Goal: Information Seeking & Learning: Understand process/instructions

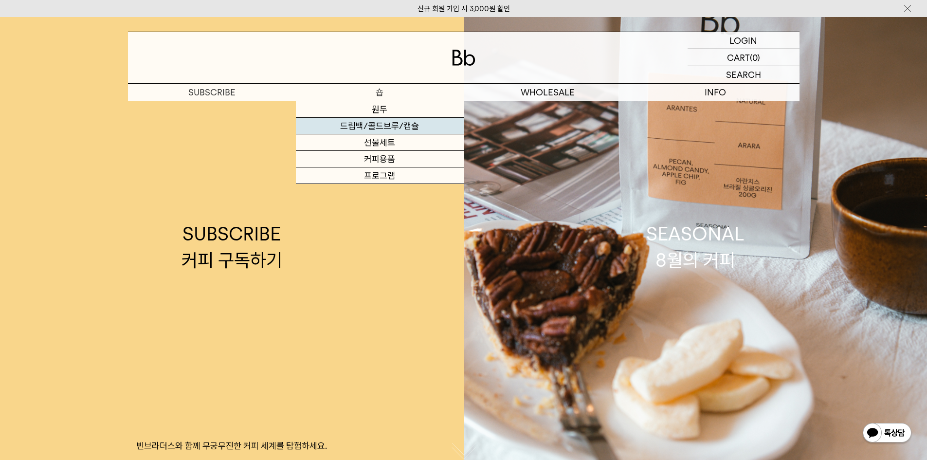
click at [370, 127] on link "드립백/콜드브루/캡슐" at bounding box center [380, 126] width 168 height 17
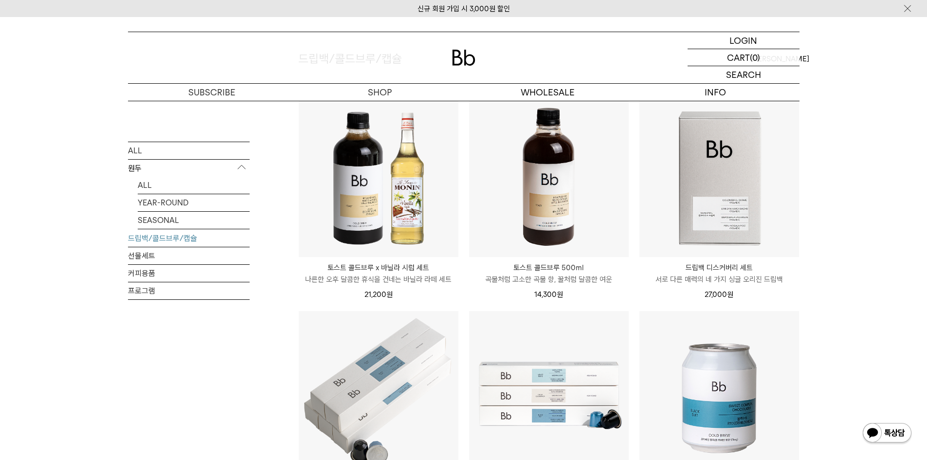
scroll to position [97, 0]
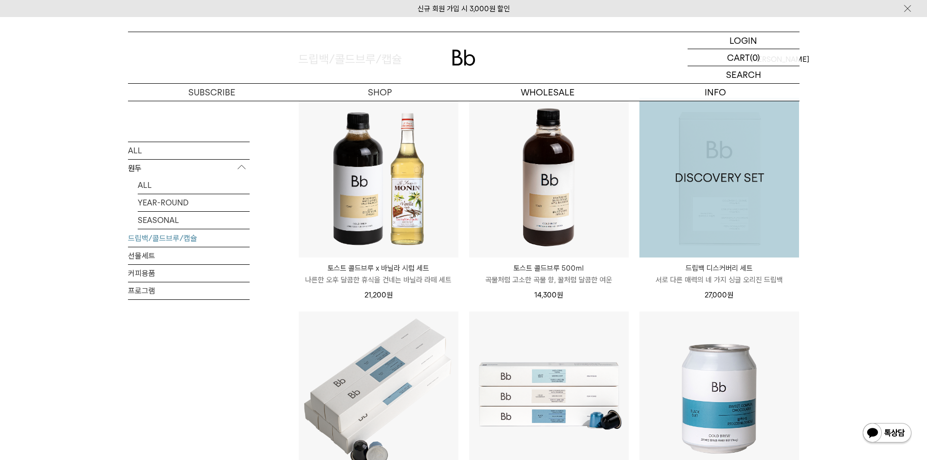
click at [736, 211] on img at bounding box center [719, 178] width 160 height 160
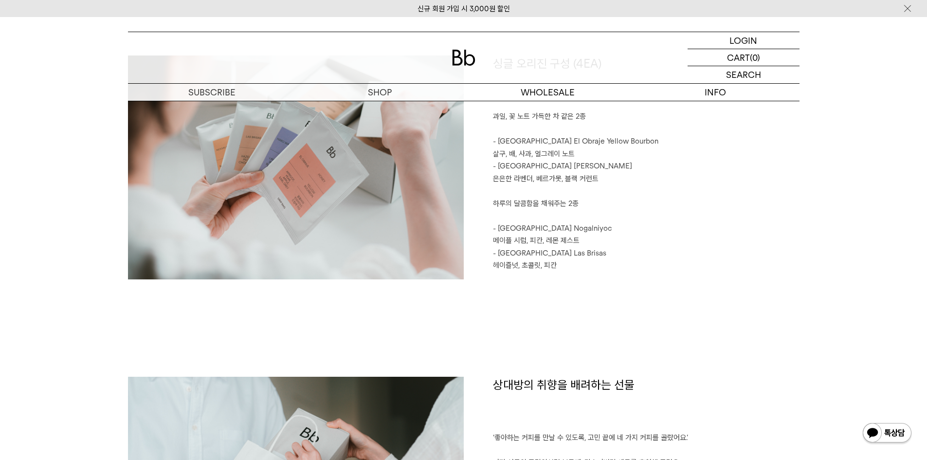
scroll to position [1071, 0]
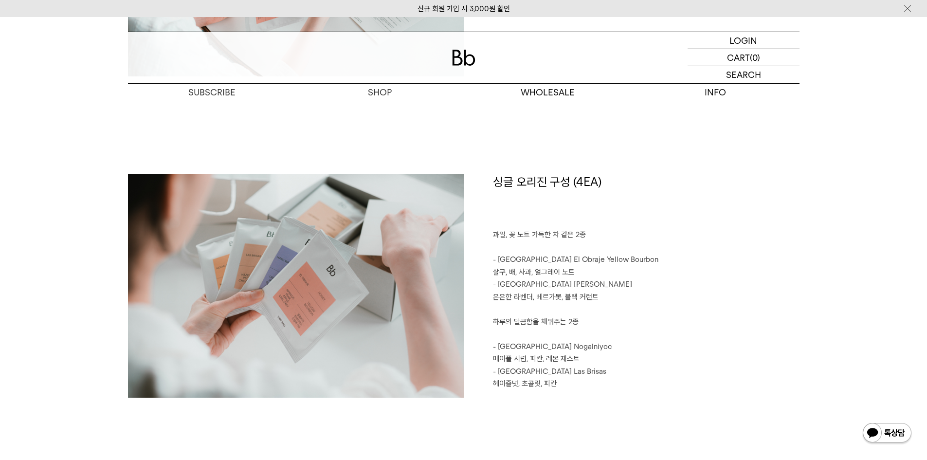
drag, startPoint x: 503, startPoint y: 232, endPoint x: 670, endPoint y: 318, distance: 188.5
click at [670, 318] on div "싱글 오리진 구성 (4EA) 과일, 꽃 노트 가득한 차 같은 2종 - Colombia El Obraje Yellow Bourbon 살구, 배,…" at bounding box center [632, 286] width 336 height 224
click at [670, 318] on p "하루의 달콤함을 채워주는 2종" at bounding box center [646, 322] width 307 height 13
drag, startPoint x: 480, startPoint y: 344, endPoint x: 588, endPoint y: 396, distance: 120.1
click at [585, 396] on div "싱글 오리진 구성 (4EA) 과일, 꽃 노트 가득한 차 같은 2종 - Colombia El Obraje Yellow Bourbon 살구, 배,…" at bounding box center [632, 286] width 336 height 224
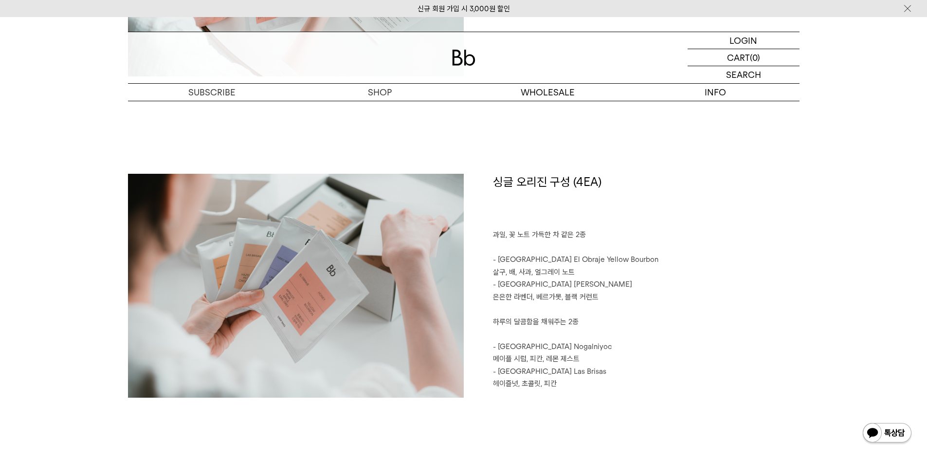
click at [603, 393] on div "싱글 오리진 구성 (4EA) 과일, 꽃 노트 가득한 차 같은 2종 - Colombia El Obraje Yellow Bourbon 살구, 배,…" at bounding box center [632, 286] width 336 height 224
drag, startPoint x: 594, startPoint y: 393, endPoint x: 596, endPoint y: 319, distance: 74.0
click at [596, 321] on div "싱글 오리진 구성 (4EA) 과일, 꽃 노트 가득한 차 같은 2종 - Colombia El Obraje Yellow Bourbon 살구, 배,…" at bounding box center [632, 286] width 336 height 224
click at [605, 301] on p "은은한 라벤더, 베르가못, 블랙 커런트" at bounding box center [646, 297] width 307 height 13
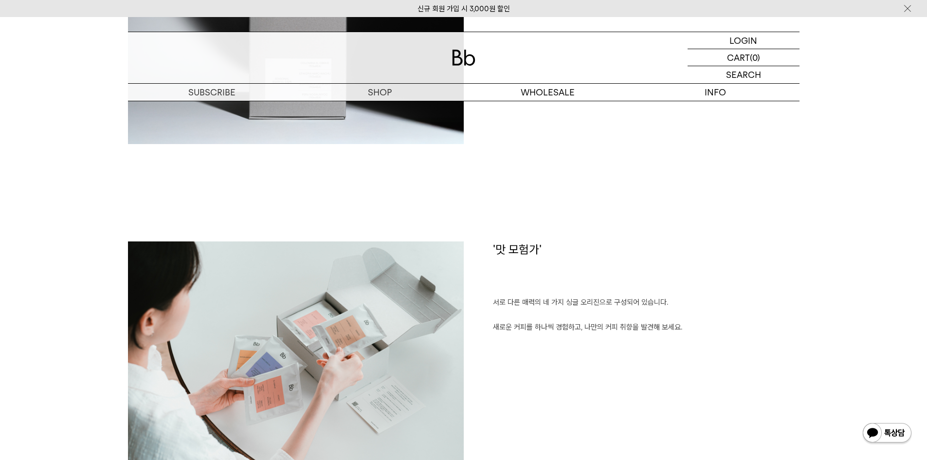
scroll to position [681, 0]
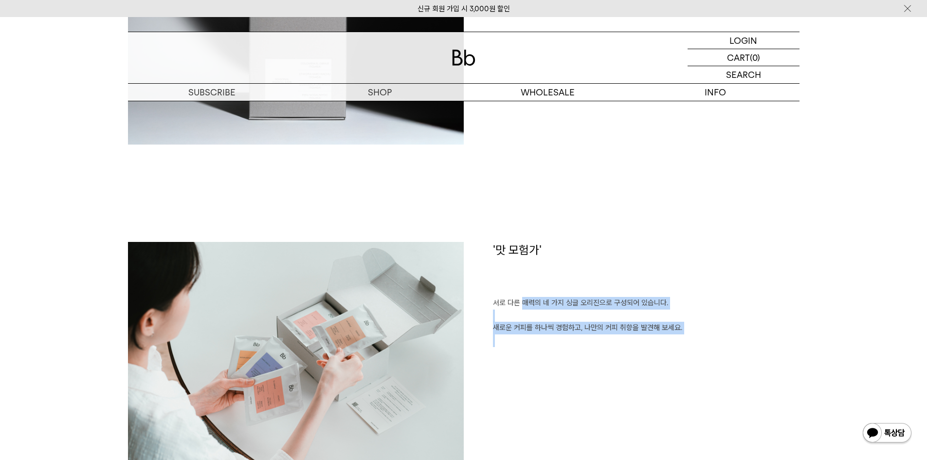
drag, startPoint x: 521, startPoint y: 302, endPoint x: 655, endPoint y: 364, distance: 147.2
click at [627, 368] on div "'맛 모험가' 서로 다른 매력의 네 가지 싱글 오리진으로 구성되어 있습니다. 새로운 커피를 하나씩 경험하고, 나만의 커피 취향을 발견해 보세요." at bounding box center [632, 354] width 336 height 224
click at [656, 363] on div "'맛 모험가' 서로 다른 매력의 네 가지 싱글 오리진으로 구성되어 있습니다. 새로운 커피를 하나씩 경험하고, 나만의 커피 취향을 발견해 보세요." at bounding box center [632, 354] width 336 height 224
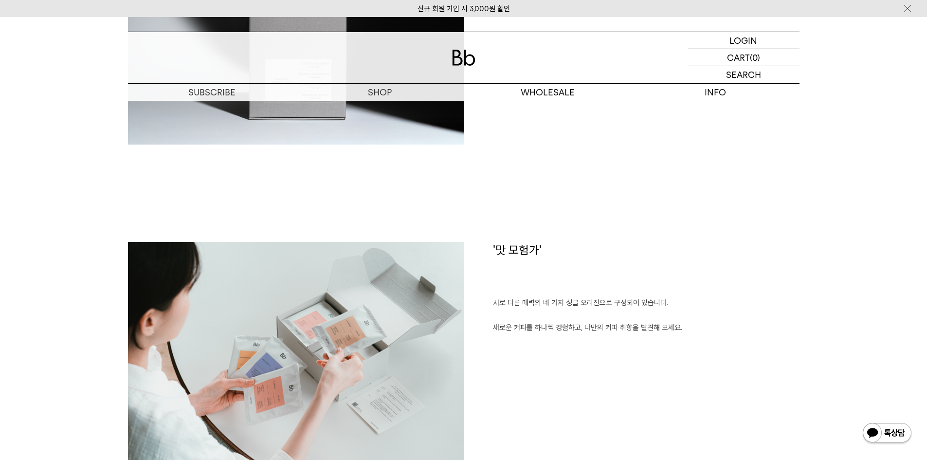
click at [663, 199] on div "DISCOVERY SET 낯선 여행지처럼, 처음 맛보는 커피는 새로운 세계를 발견하는 기쁨을 느끼게 합니다. 여러분의 커피 경험이 더욱 풍부해…" at bounding box center [464, 81] width 672 height 321
drag, startPoint x: 509, startPoint y: 306, endPoint x: 635, endPoint y: 326, distance: 128.1
click at [633, 323] on div "'맛 모험가' 서로 다른 매력의 네 가지 싱글 오리진으로 구성되어 있습니다. 새로운 커피를 하나씩 경험하고, 나만의 커피 취향을 발견해 보세요." at bounding box center [632, 354] width 336 height 224
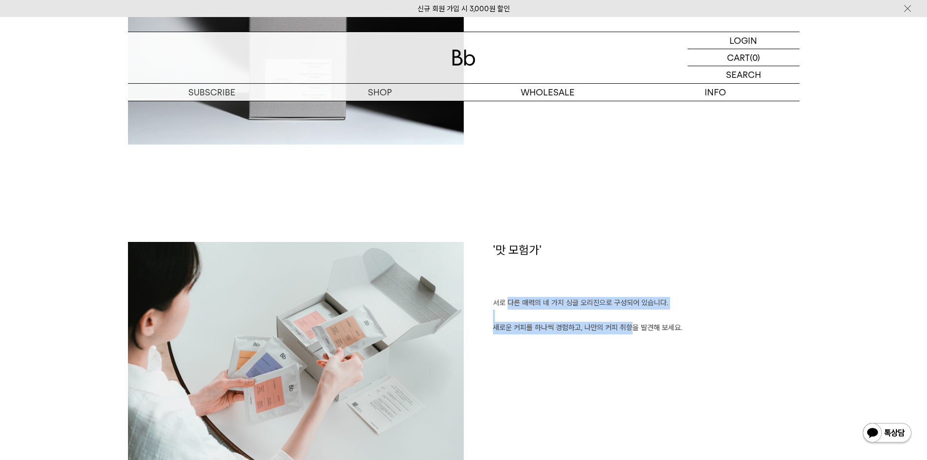
click at [591, 219] on div "DISCOVERY SET 낯선 여행지처럼, 처음 맛보는 커피는 새로운 세계를 발견하는 기쁨을 느끼게 합니다. 여러분의 커피 경험이 더욱 풍부해…" at bounding box center [464, 81] width 672 height 321
drag, startPoint x: 502, startPoint y: 332, endPoint x: 732, endPoint y: 342, distance: 230.9
click at [732, 342] on div "'맛 모험가' 서로 다른 매력의 네 가지 싱글 오리진으로 구성되어 있습니다. 새로운 커피를 하나씩 경험하고, 나만의 커피 취향을 발견해 보세요." at bounding box center [632, 354] width 336 height 224
click at [732, 342] on p at bounding box center [646, 340] width 307 height 13
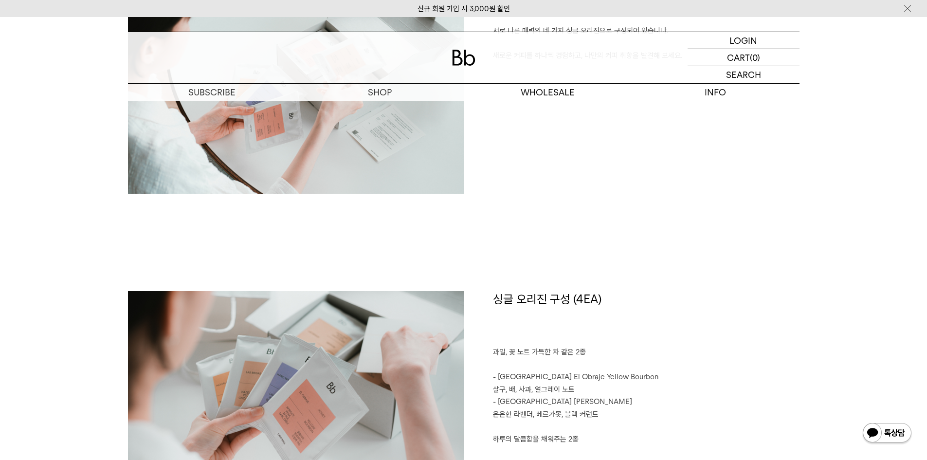
scroll to position [1071, 0]
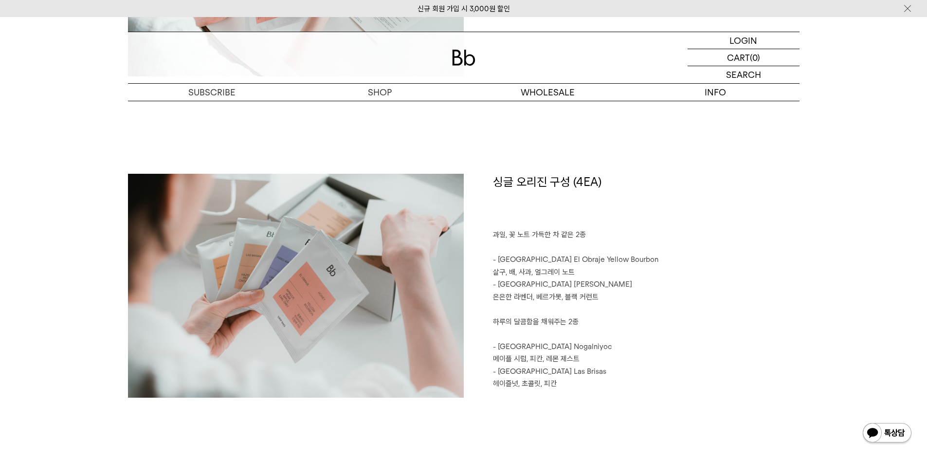
drag, startPoint x: 505, startPoint y: 237, endPoint x: 594, endPoint y: 318, distance: 119.9
click at [594, 318] on div "싱글 오리진 구성 (4EA) 과일, 꽃 노트 가득한 차 같은 2종 - Colombia El Obraje Yellow Bourbon 살구, 배,…" at bounding box center [632, 286] width 336 height 224
click at [594, 319] on p "하루의 달콤함을 채워주는 2종" at bounding box center [646, 322] width 307 height 13
drag, startPoint x: 488, startPoint y: 345, endPoint x: 606, endPoint y: 432, distance: 147.2
click at [605, 432] on div "싱글 오리진 구성 (4EA) 과일, 꽃 노트 가득한 차 같은 2종 - Colombia El Obraje Yellow Bourbon 살구, 배,…" at bounding box center [464, 334] width 672 height 321
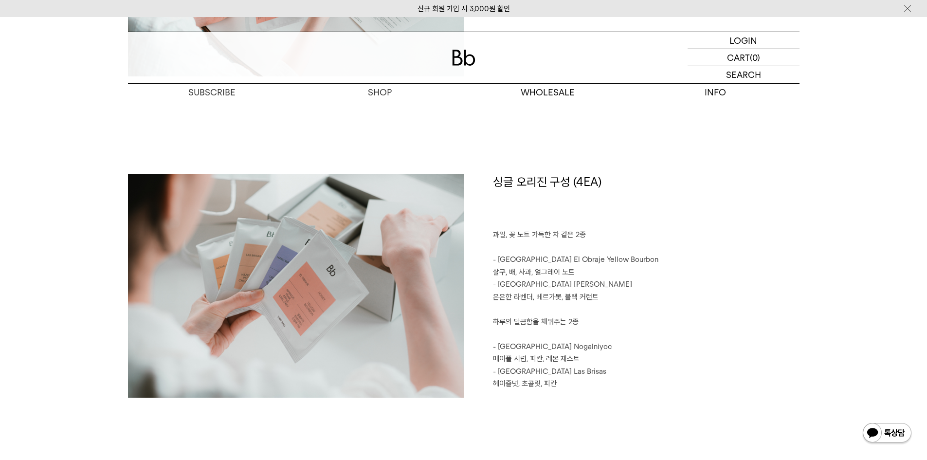
click at [606, 432] on div "싱글 오리진 구성 (4EA) 과일, 꽃 노트 가득한 차 같은 2종 - Colombia El Obraje Yellow Bourbon 살구, 배,…" at bounding box center [464, 334] width 672 height 321
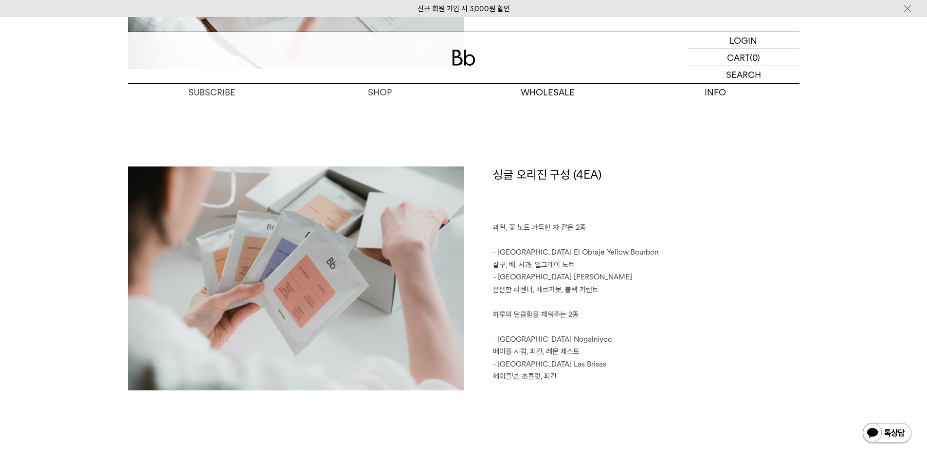
scroll to position [1363, 0]
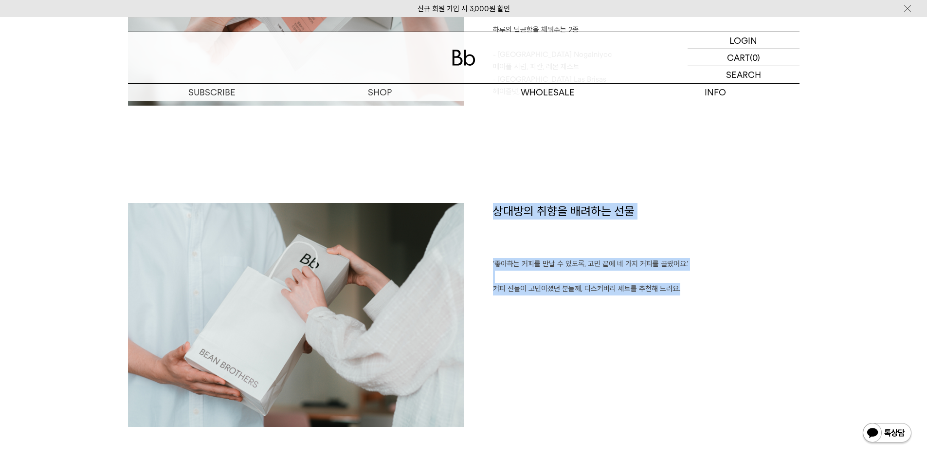
drag, startPoint x: 652, startPoint y: 320, endPoint x: 727, endPoint y: 340, distance: 78.0
click at [724, 340] on div "상대방의 취향을 배려하는 선물 ‘좋아하는 커피를 만날 수 있도록, 고민 끝에 네 가지 커피를 골랐어요.’ 커피 선물이 고민이셨던 분들께, 디스…" at bounding box center [632, 315] width 336 height 224
click at [734, 337] on div "상대방의 취향을 배려하는 선물 ‘좋아하는 커피를 만날 수 있도록, 고민 끝에 네 가지 커피를 골랐어요.’ 커피 선물이 고민이셨던 분들께, 디스…" at bounding box center [632, 315] width 336 height 224
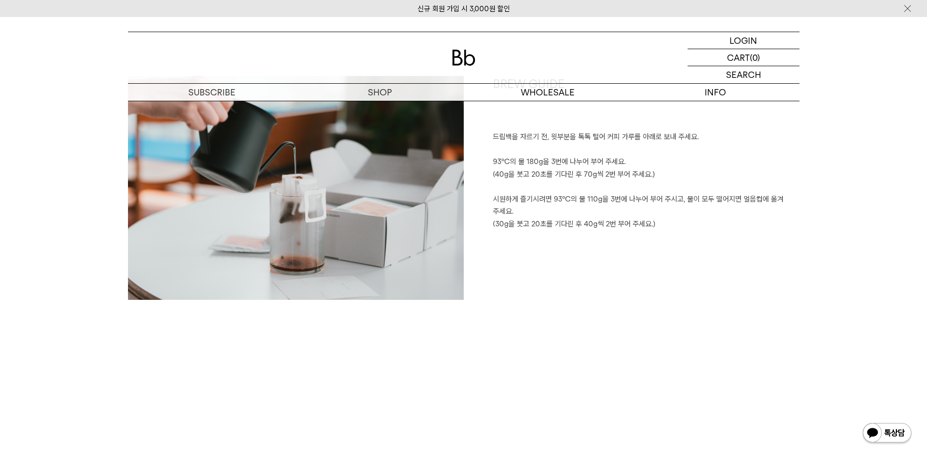
scroll to position [1752, 0]
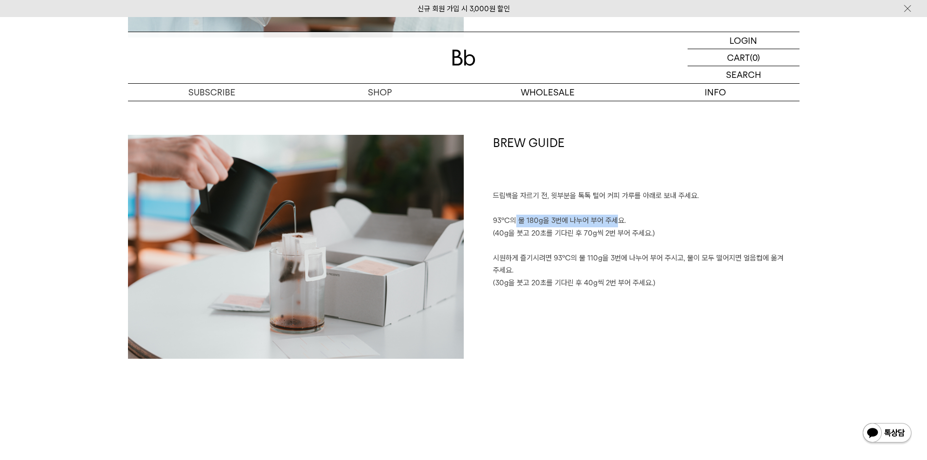
drag, startPoint x: 515, startPoint y: 215, endPoint x: 615, endPoint y: 218, distance: 100.3
click at [615, 218] on p "93℃의 물 180g을 3번에 나누어 부어 주세요." at bounding box center [646, 221] width 307 height 13
drag, startPoint x: 556, startPoint y: 219, endPoint x: 517, endPoint y: 219, distance: 38.9
click at [517, 219] on p "93℃의 물 180g을 3번에 나누어 부어 주세요." at bounding box center [646, 221] width 307 height 13
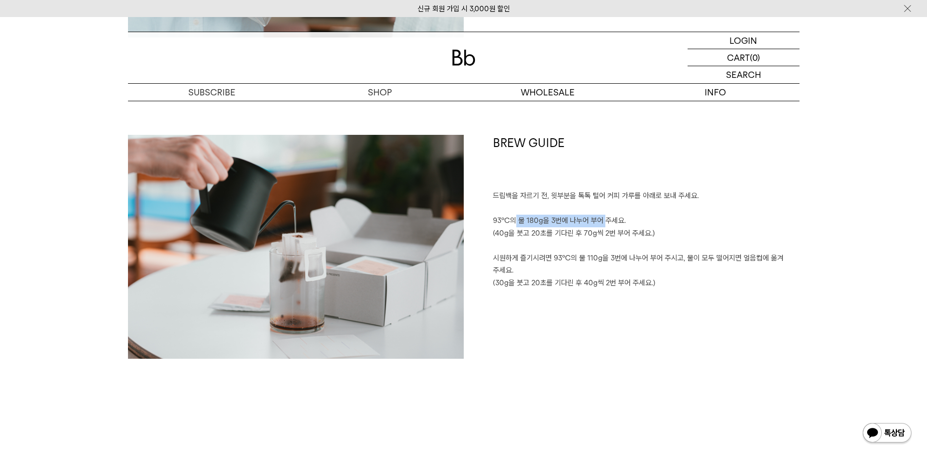
click at [514, 219] on p "93℃의 물 180g을 3번에 나누어 부어 주세요." at bounding box center [646, 221] width 307 height 13
drag, startPoint x: 578, startPoint y: 219, endPoint x: 617, endPoint y: 219, distance: 38.9
click at [617, 219] on p "93℃의 물 180g을 3번에 나누어 부어 주세요." at bounding box center [646, 221] width 307 height 13
drag, startPoint x: 507, startPoint y: 232, endPoint x: 661, endPoint y: 232, distance: 154.3
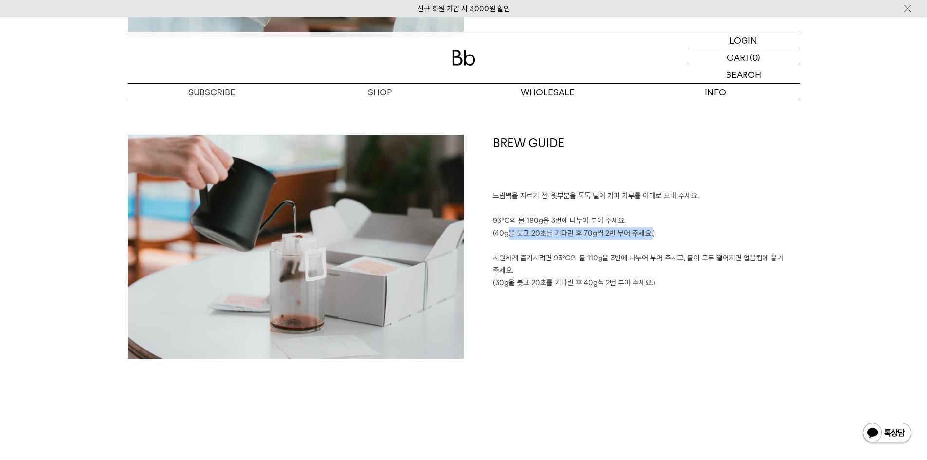
click at [657, 232] on p "(40g을 붓고 20초를 기다린 후 70g씩 2번 부어 주세요.)" at bounding box center [646, 233] width 307 height 13
click at [661, 232] on p "(40g을 붓고 20초를 기다린 후 70g씩 2번 부어 주세요.)" at bounding box center [646, 233] width 307 height 13
